Goal: Information Seeking & Learning: Learn about a topic

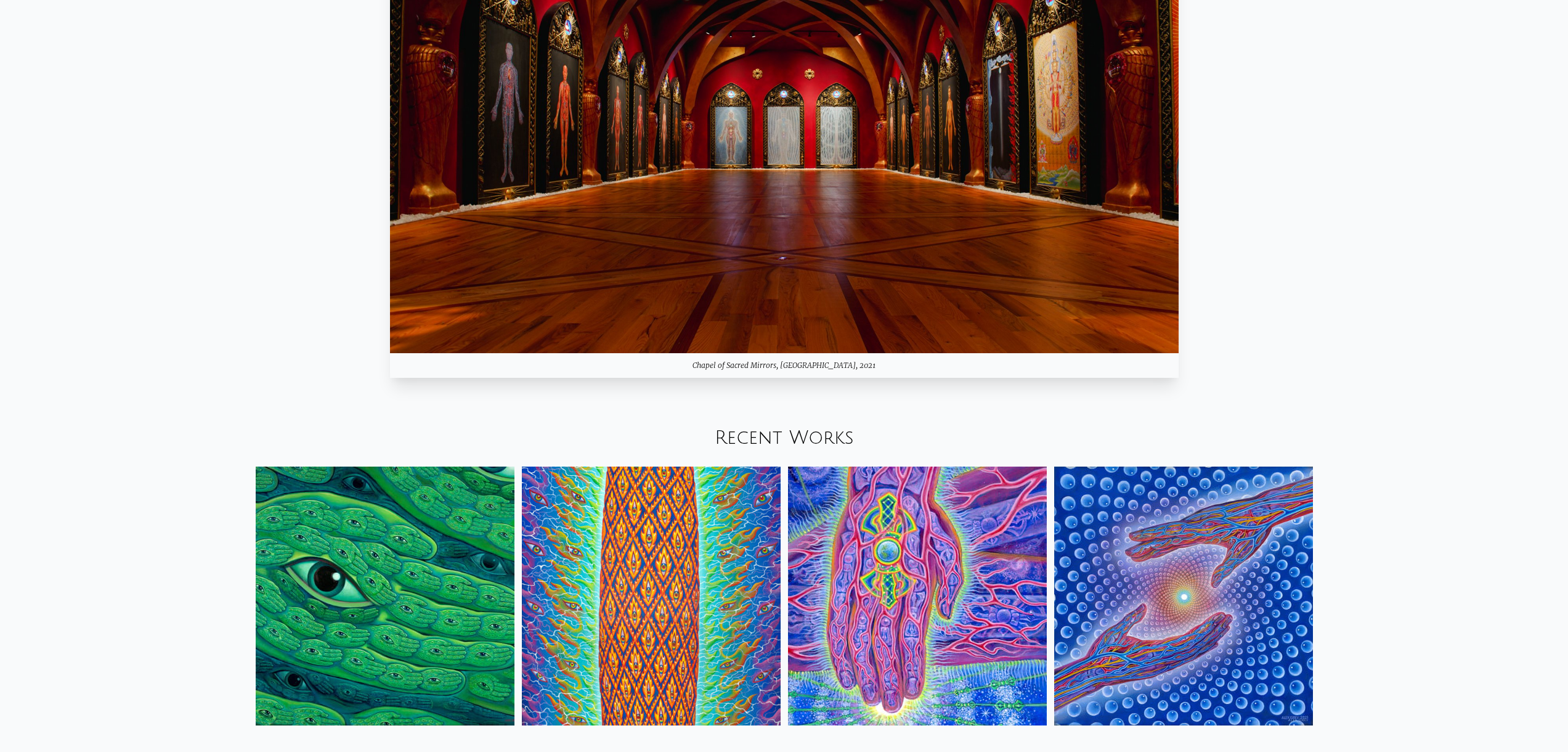
scroll to position [1541, 0]
click at [799, 427] on link "Recent Works" at bounding box center [784, 437] width 139 height 21
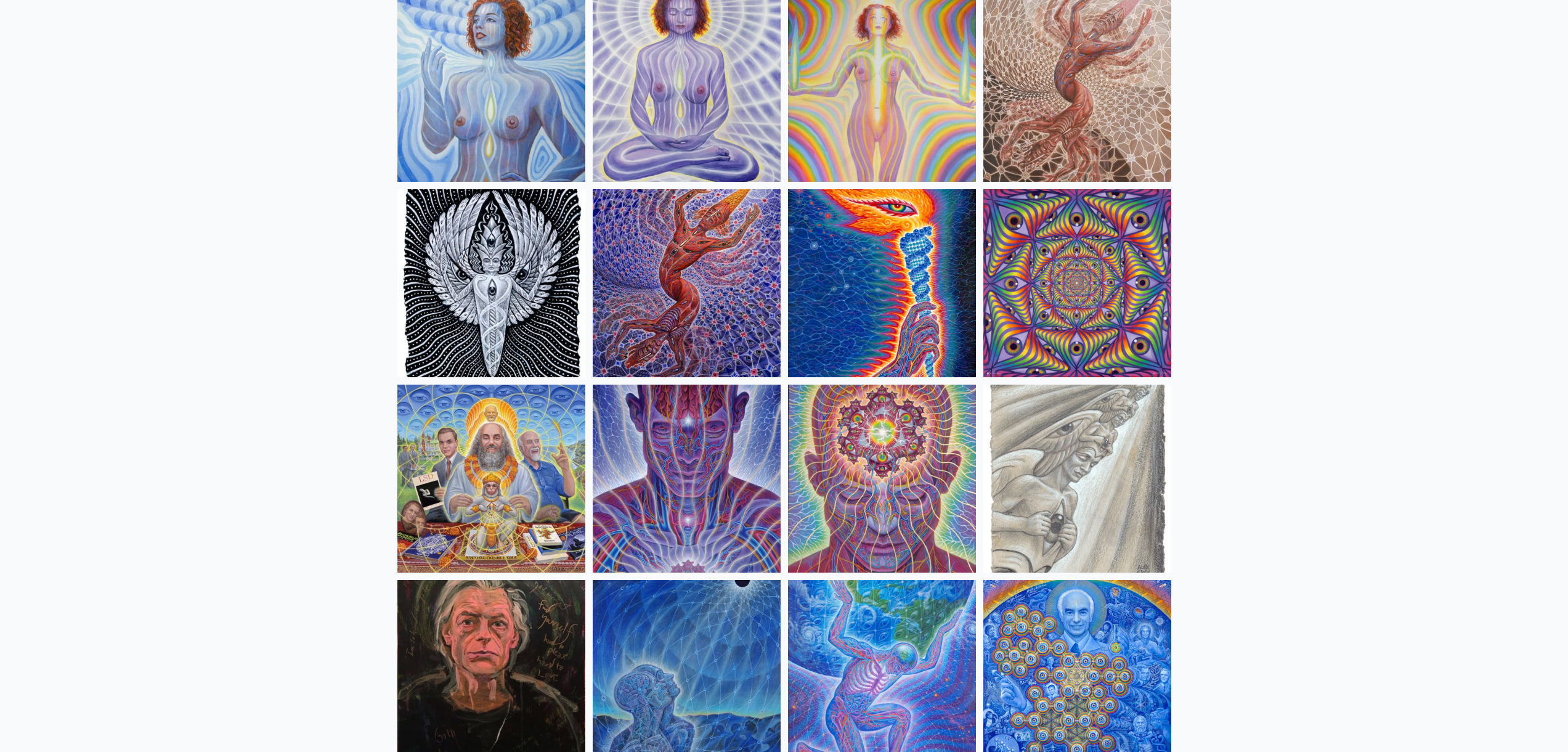
scroll to position [1272, 0]
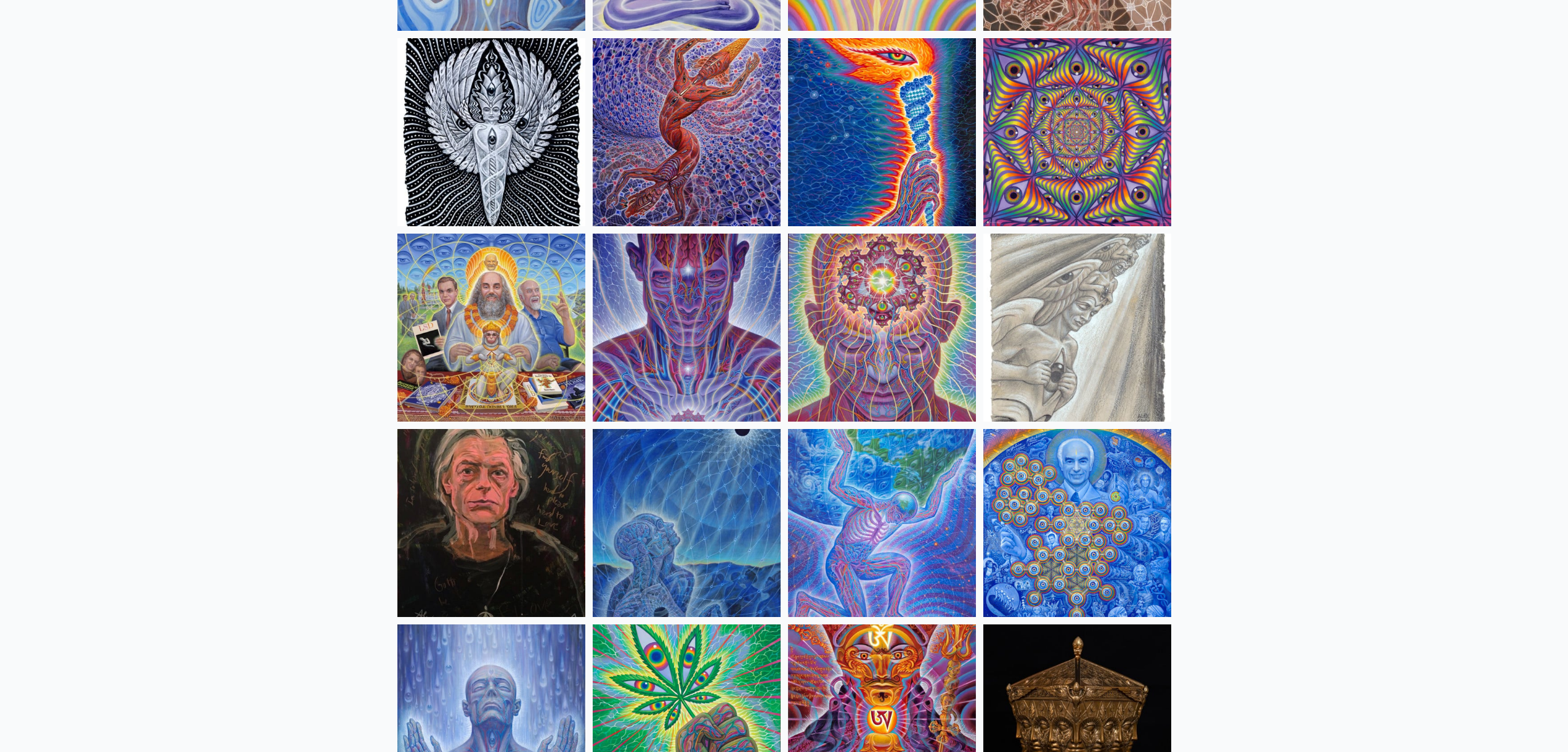
click at [494, 291] on img at bounding box center [491, 328] width 188 height 188
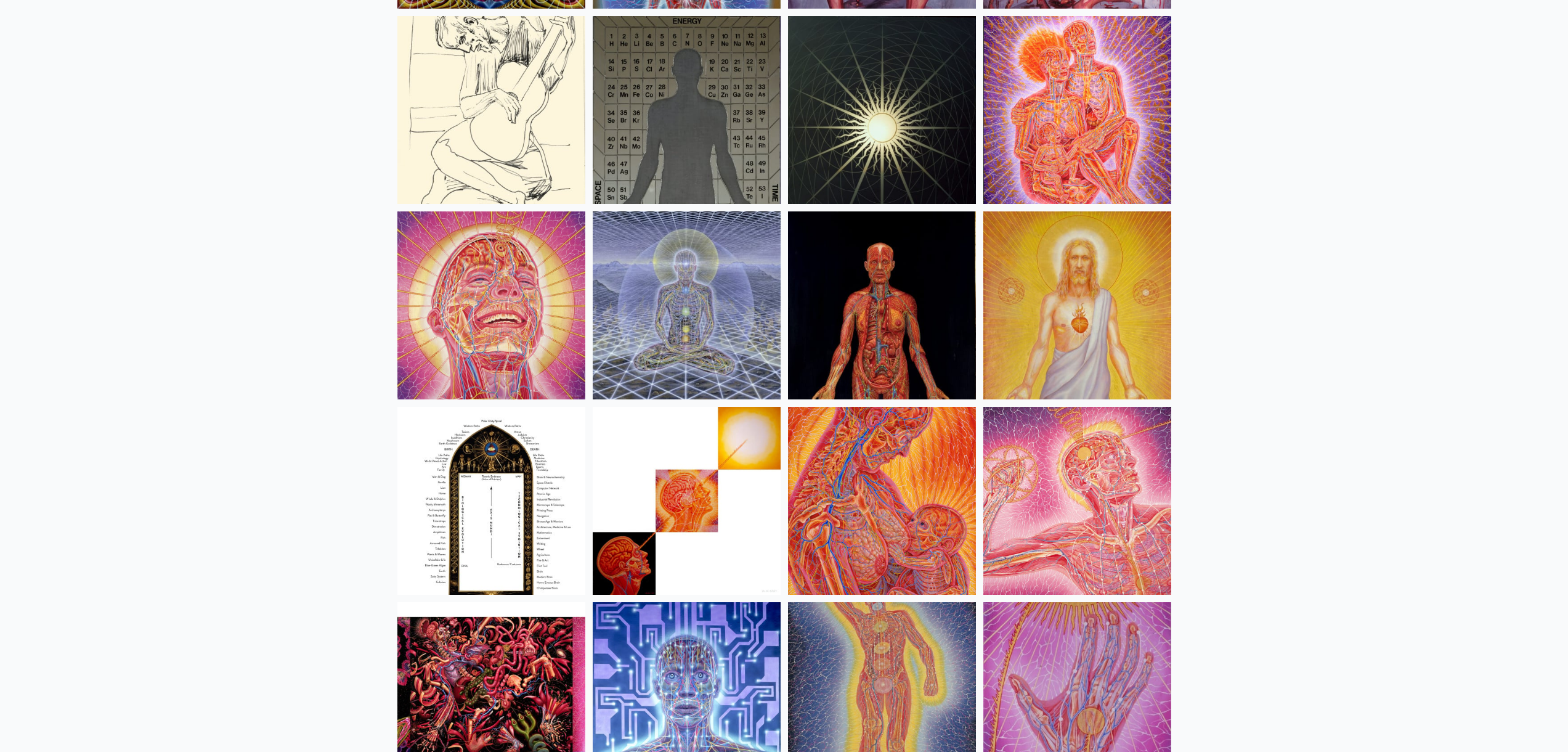
scroll to position [13046, 0]
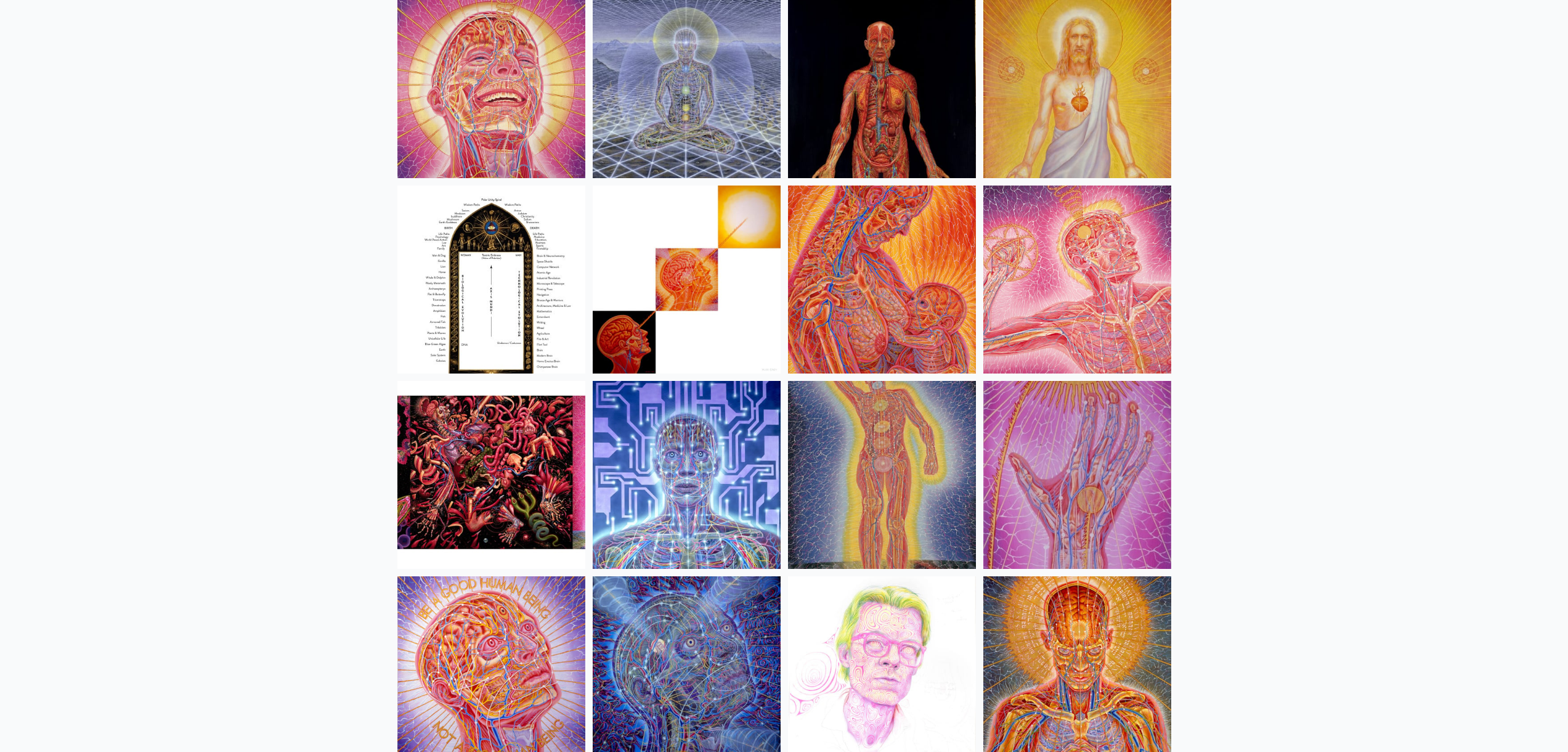
click at [660, 494] on img at bounding box center [687, 475] width 188 height 188
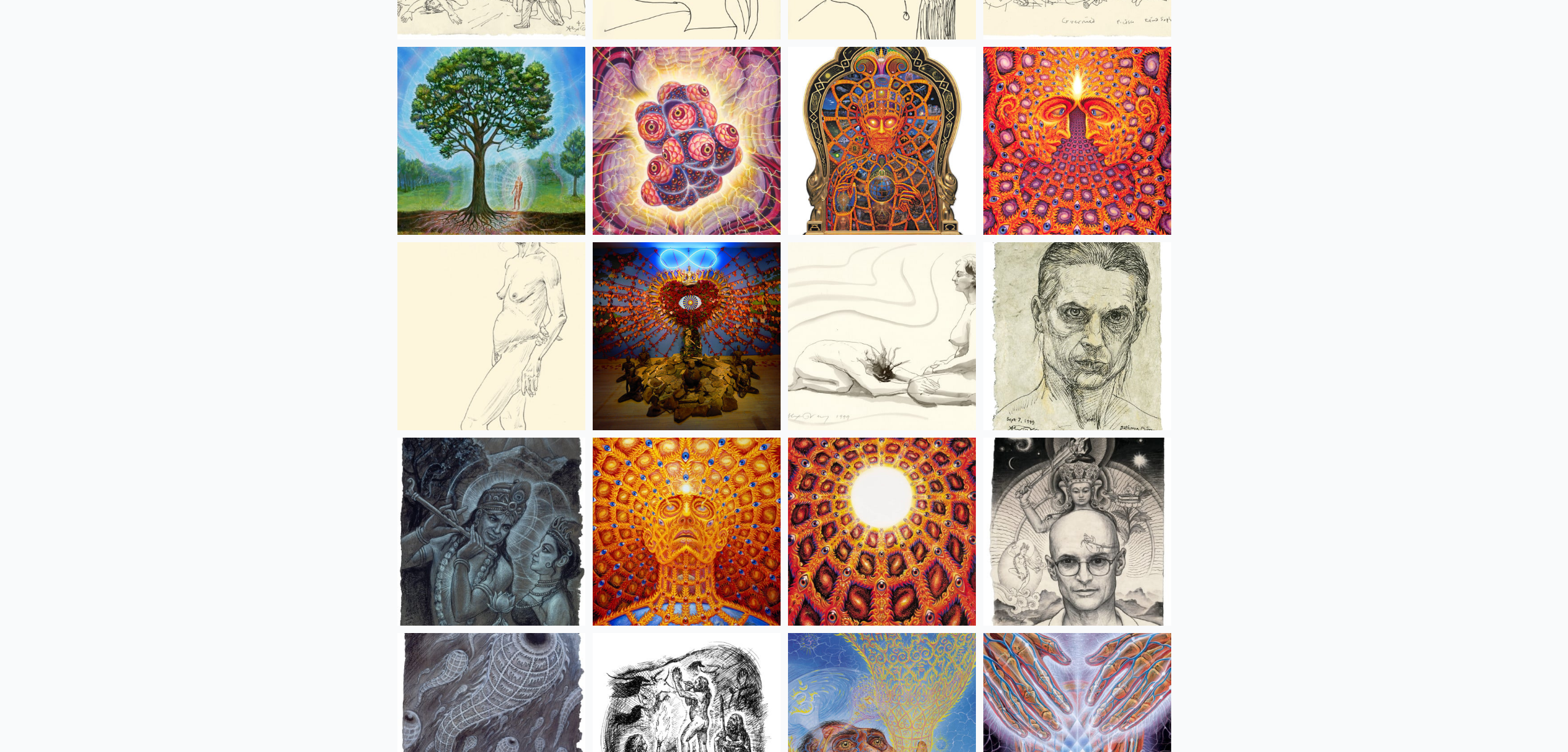
scroll to position [8297, 0]
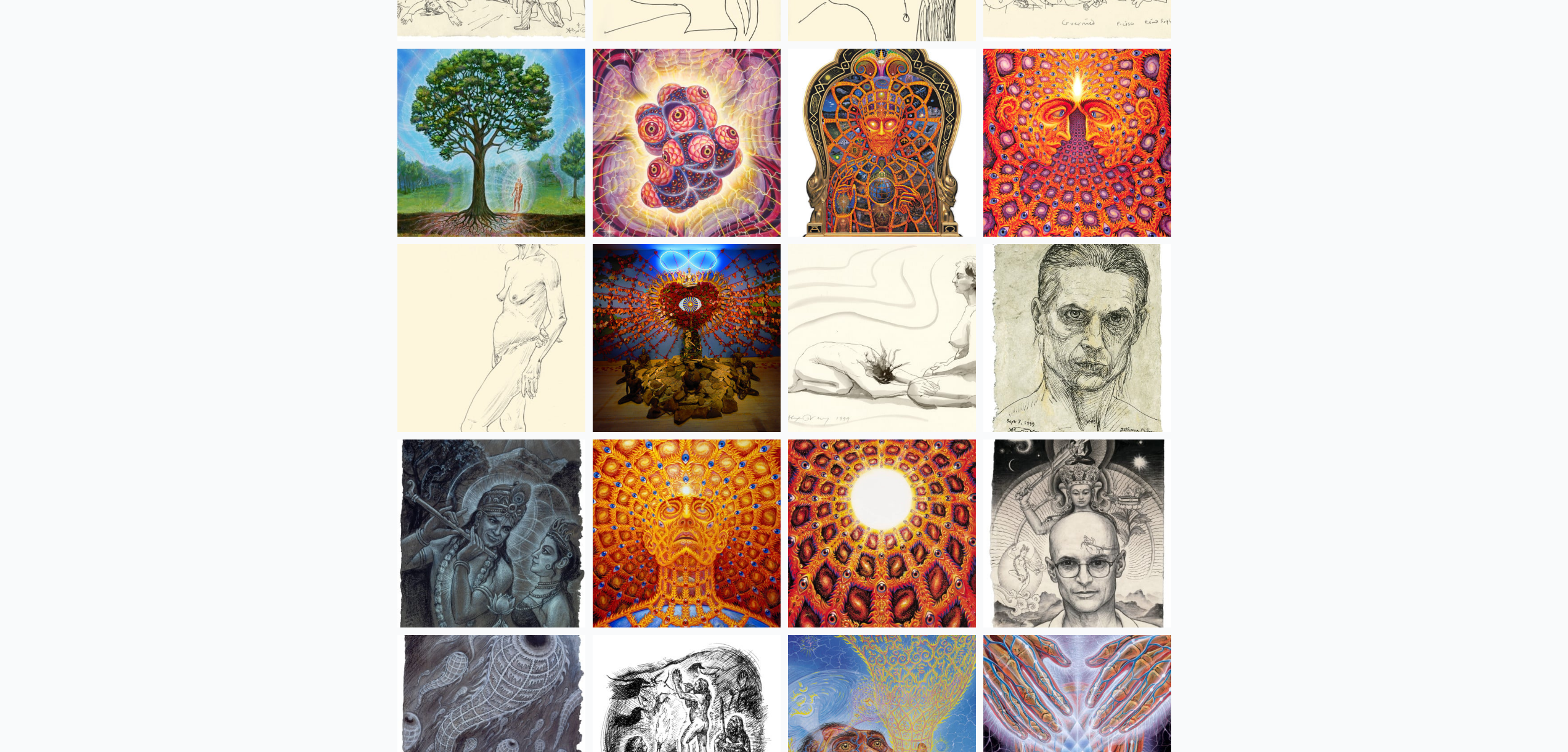
click at [916, 360] on img at bounding box center [882, 338] width 188 height 188
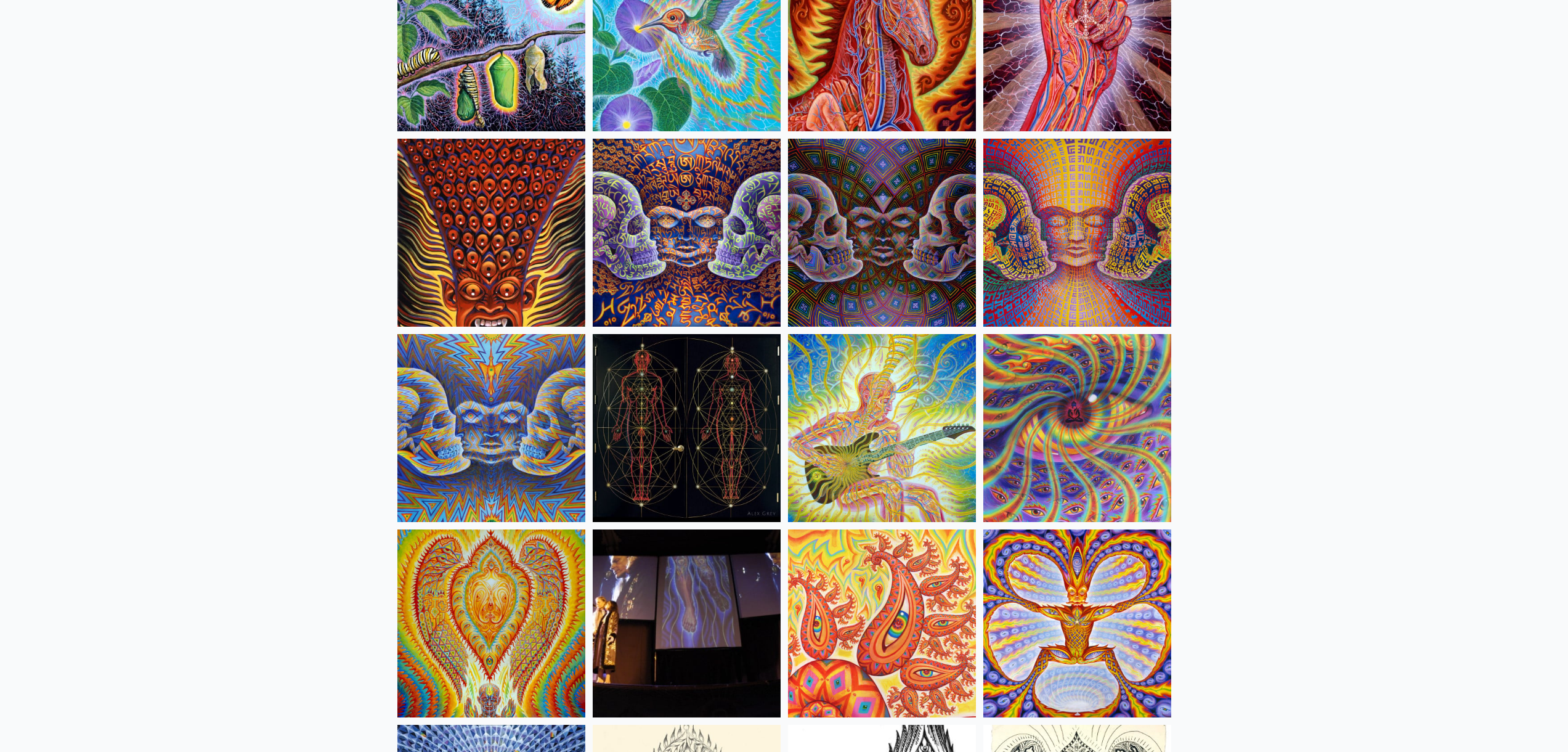
scroll to position [6248, 0]
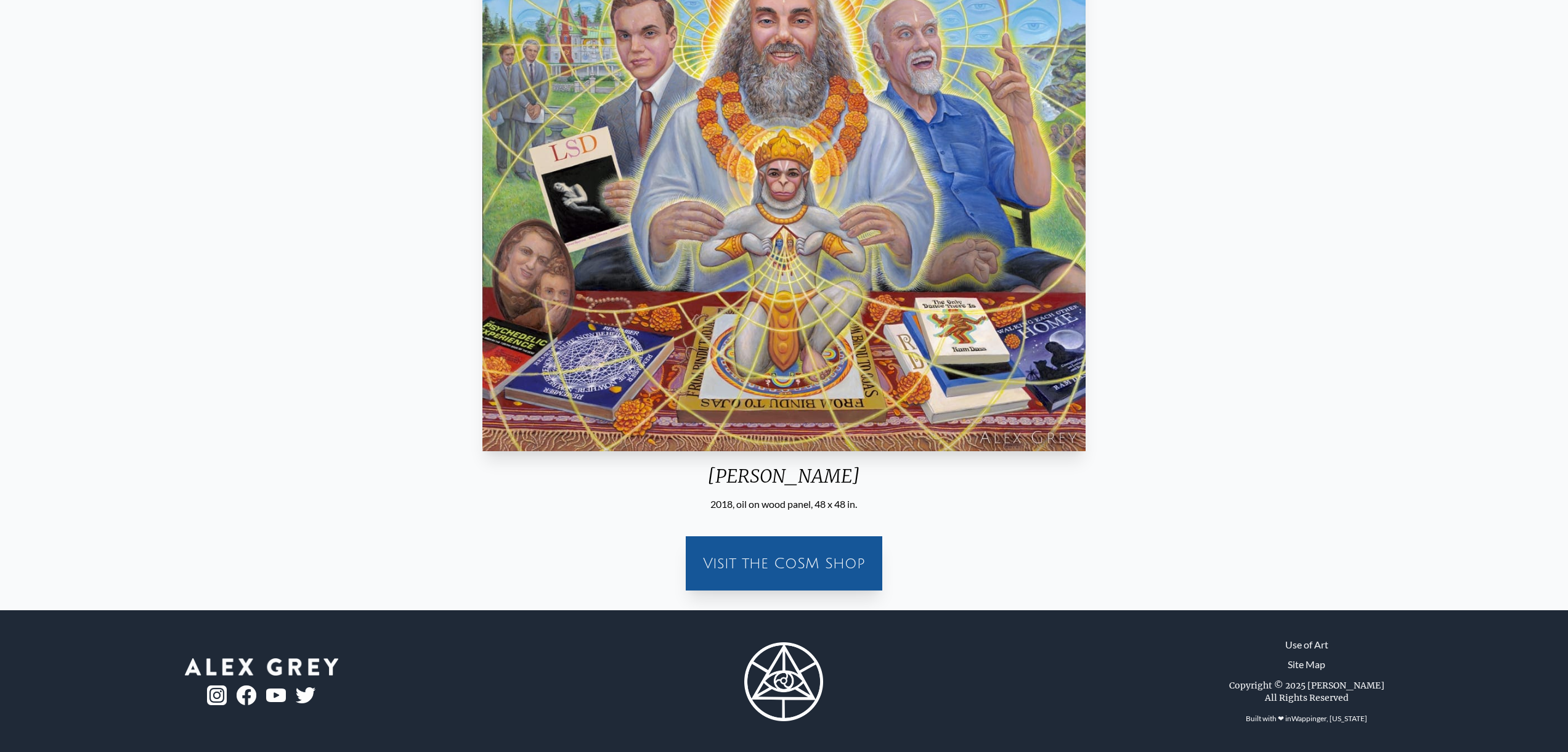
scroll to position [269, 0]
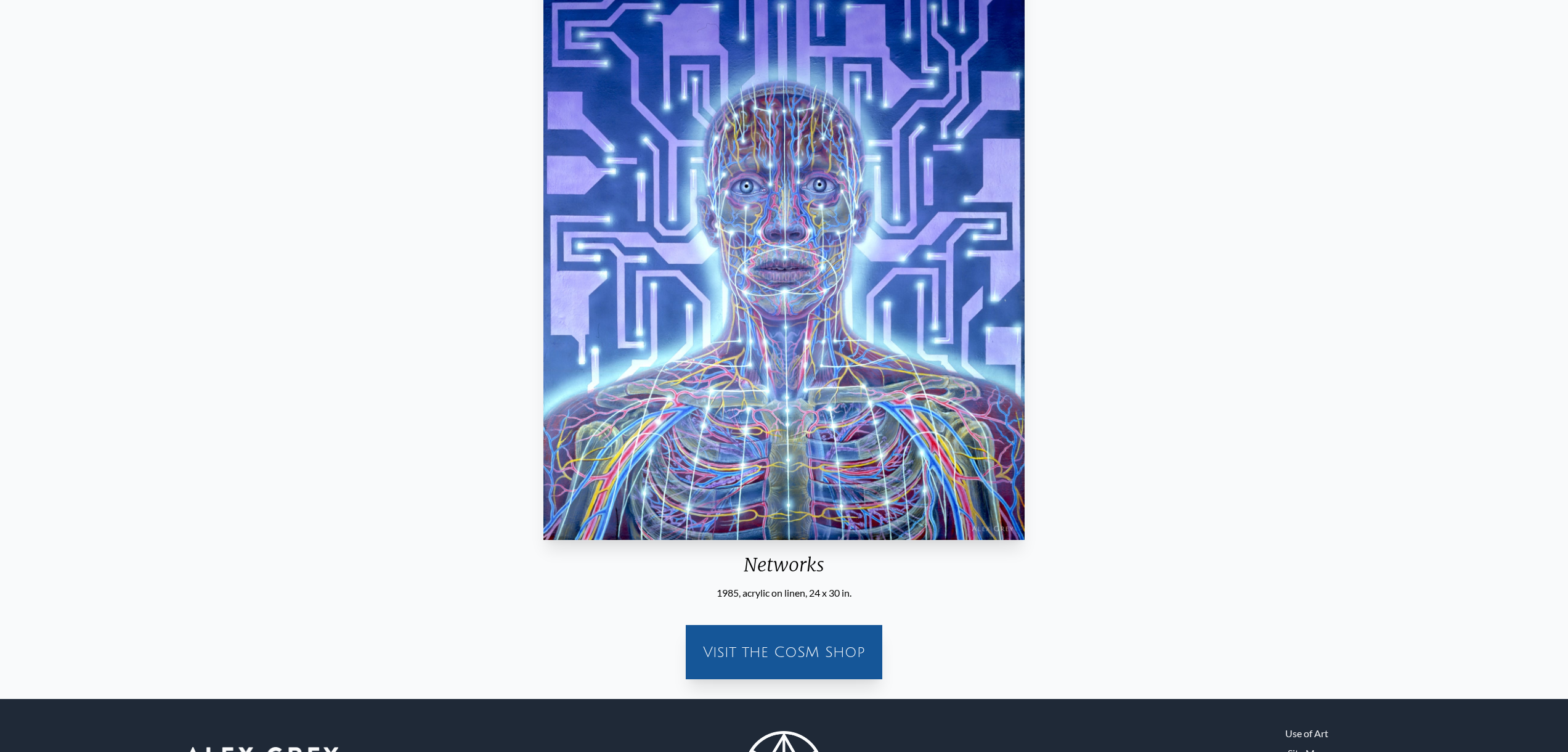
scroll to position [180, 0]
